Goal: Leave review/rating: Leave review/rating

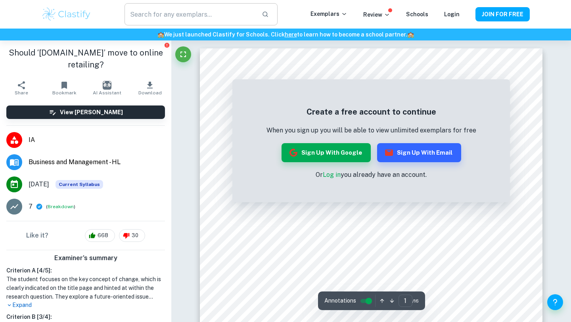
click at [153, 17] on input "text" at bounding box center [190, 14] width 131 height 22
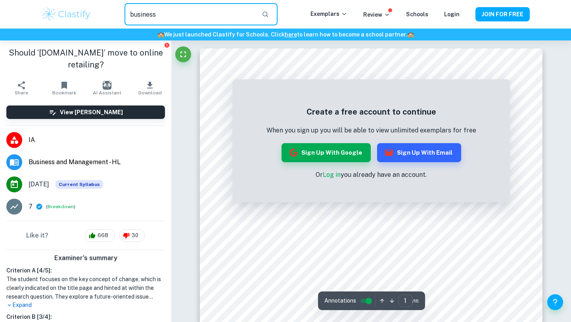
type input "business"
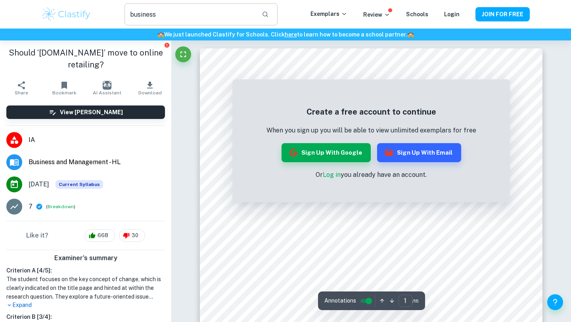
click at [163, 15] on input "business" at bounding box center [190, 14] width 131 height 22
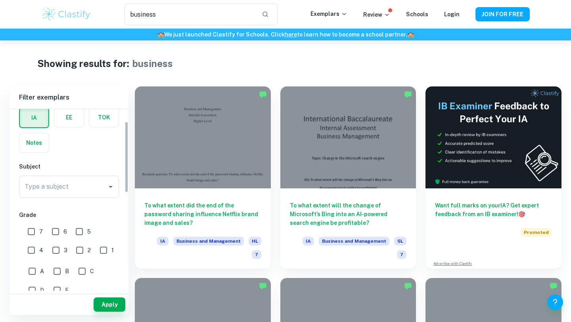
scroll to position [42, 0]
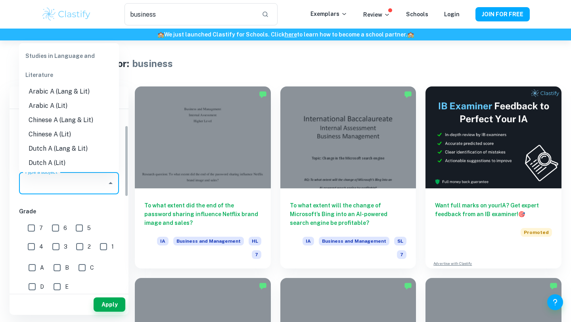
click at [82, 189] on input "Type a subject" at bounding box center [63, 183] width 81 height 15
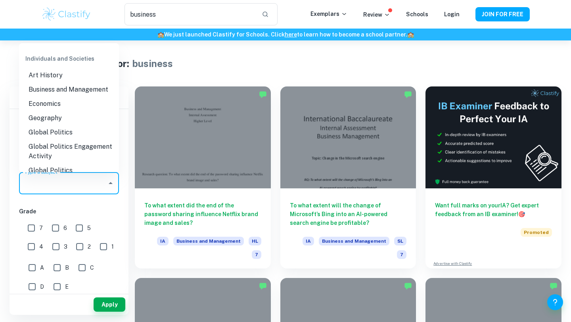
scroll to position [770, 0]
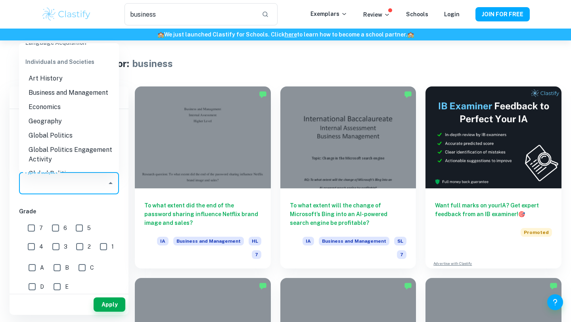
click at [67, 86] on li "Business and Management" at bounding box center [69, 93] width 100 height 14
type input "Business and Management"
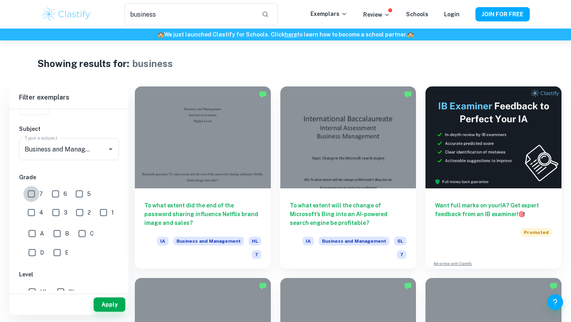
click at [33, 197] on input "7" at bounding box center [31, 194] width 16 height 16
checkbox input "true"
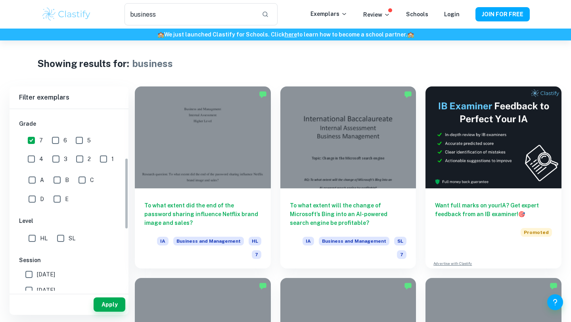
scroll to position [138, 0]
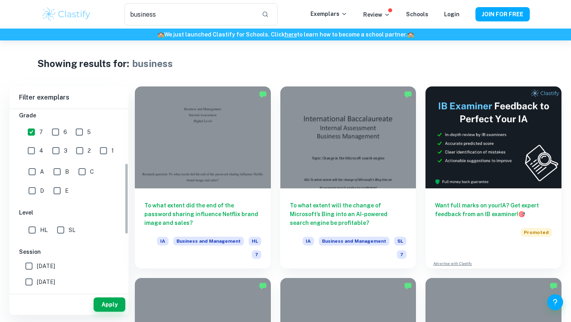
click at [34, 232] on input "HL" at bounding box center [32, 230] width 16 height 16
checkbox input "true"
click at [102, 305] on button "Apply" at bounding box center [110, 304] width 32 height 14
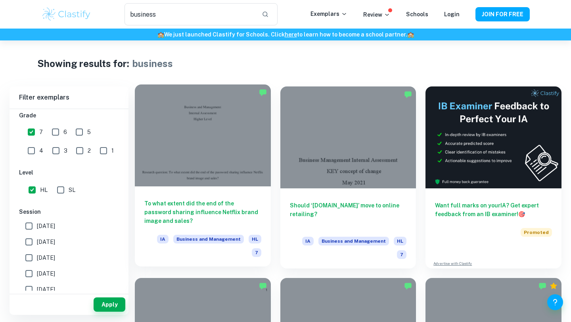
click at [222, 158] on div at bounding box center [203, 135] width 136 height 102
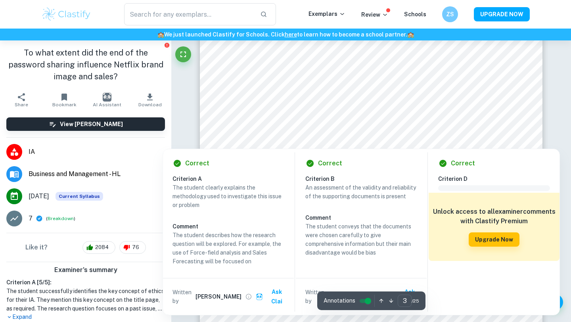
scroll to position [1390, 0]
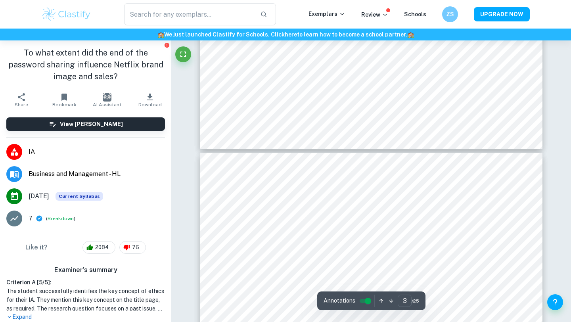
type input "4"
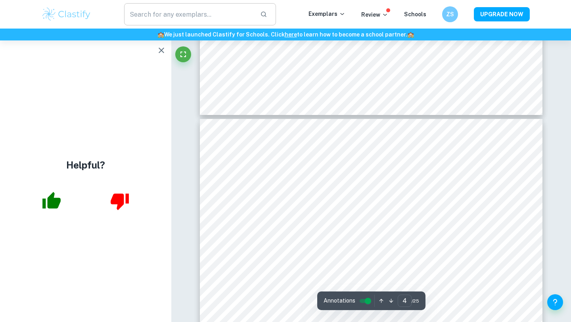
scroll to position [1618, 0]
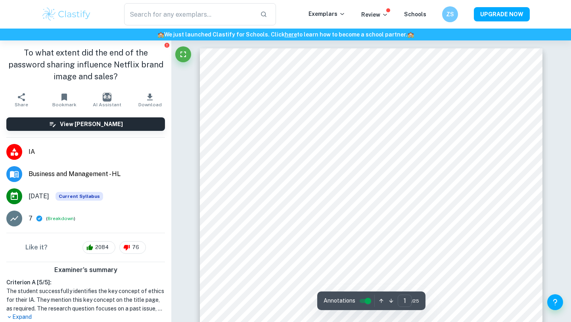
click at [63, 18] on img at bounding box center [66, 14] width 50 height 16
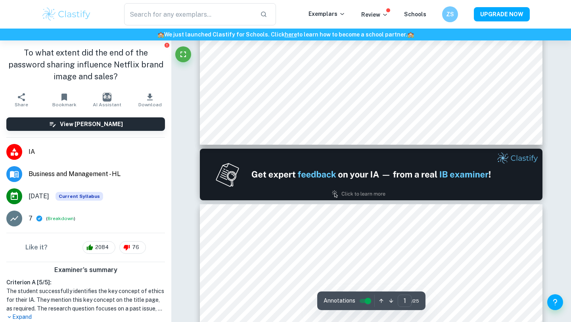
type input "2"
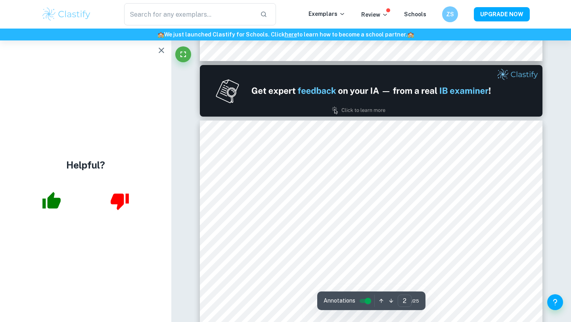
scroll to position [457, 0]
